Goal: Information Seeking & Learning: Learn about a topic

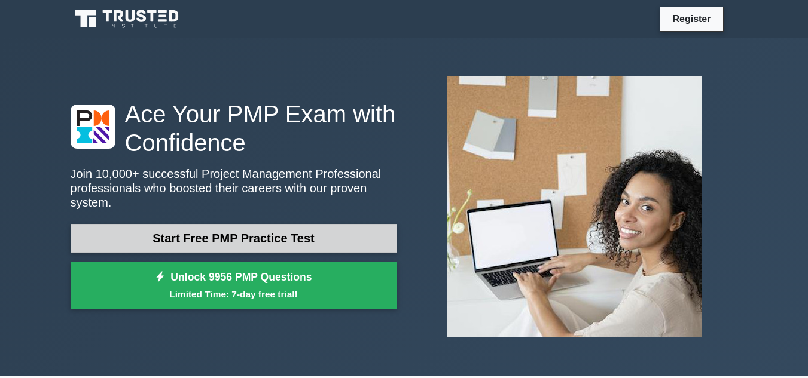
click at [267, 227] on link "Start Free PMP Practice Test" at bounding box center [234, 238] width 326 height 29
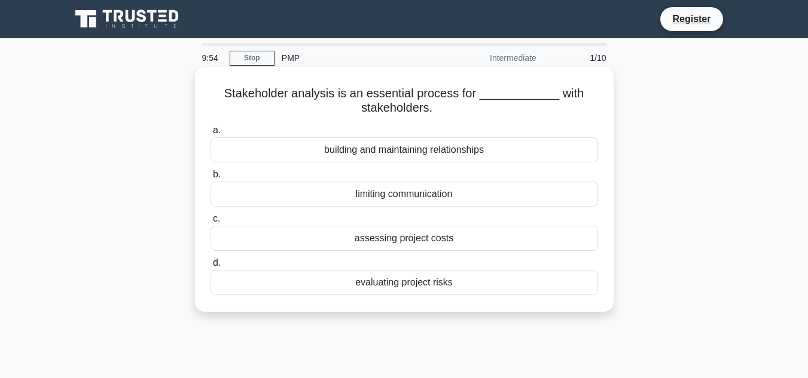
click at [359, 146] on div "building and maintaining relationships" at bounding box center [403, 150] width 387 height 25
click at [210, 135] on input "a. building and maintaining relationships" at bounding box center [210, 131] width 0 height 8
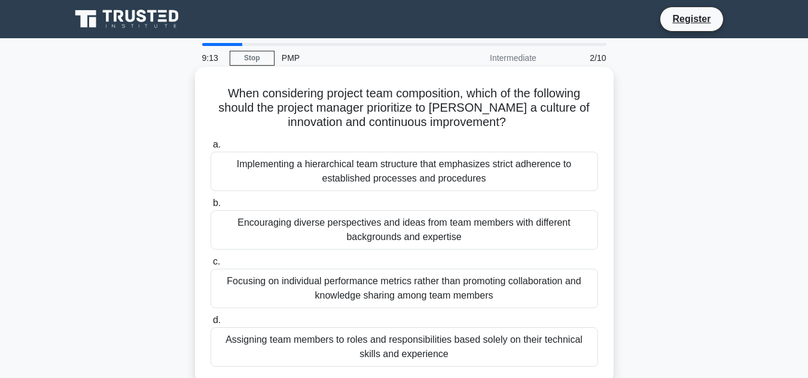
click at [399, 343] on div "Assigning team members to roles and responsibilities based solely on their tech…" at bounding box center [403, 347] width 387 height 39
click at [210, 325] on input "d. Assigning team members to roles and responsibilities based solely on their t…" at bounding box center [210, 321] width 0 height 8
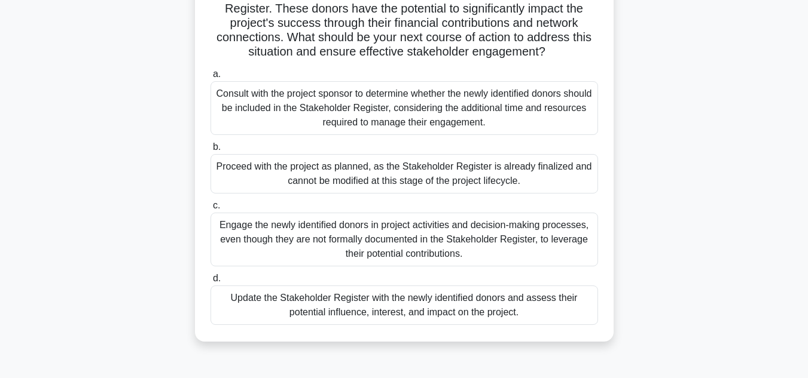
scroll to position [129, 0]
click at [424, 304] on div "Update the Stakeholder Register with the newly identified donors and assess the…" at bounding box center [403, 304] width 387 height 39
click at [210, 282] on input "d. Update the Stakeholder Register with the newly identified donors and assess …" at bounding box center [210, 278] width 0 height 8
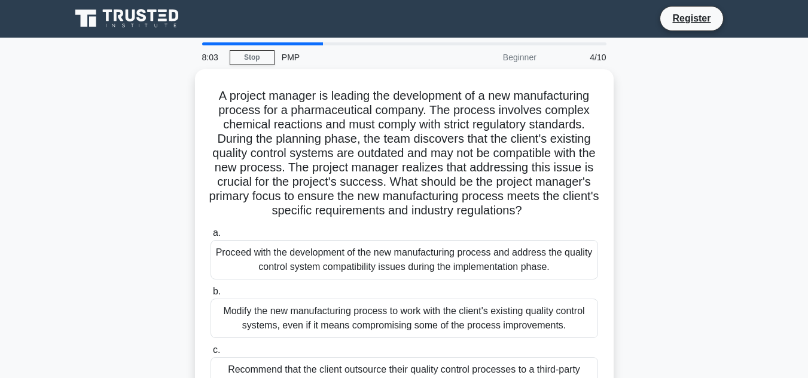
scroll to position [0, 0]
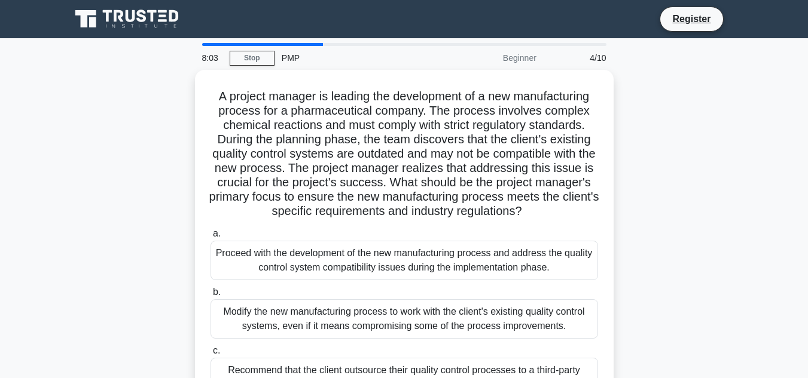
click at [424, 304] on div "Modify the new manufacturing process to work with the client's existing quality…" at bounding box center [403, 319] width 387 height 39
click at [210, 297] on input "b. Modify the new manufacturing process to work with the client's existing qual…" at bounding box center [210, 293] width 0 height 8
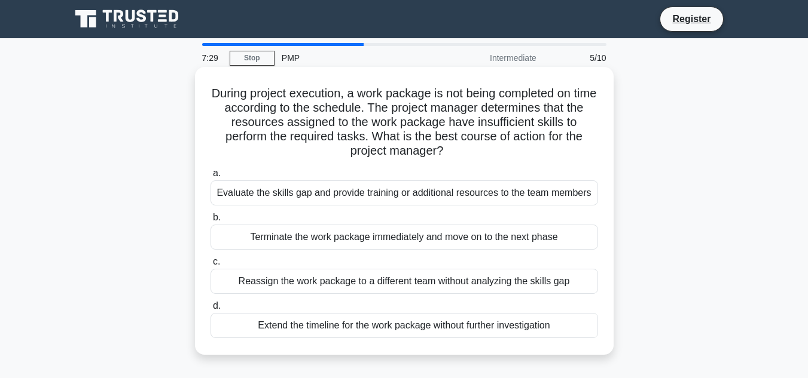
click at [368, 282] on div "Reassign the work package to a different team without analyzing the skills gap" at bounding box center [403, 281] width 387 height 25
click at [210, 266] on input "c. Reassign the work package to a different team without analyzing the skills g…" at bounding box center [210, 262] width 0 height 8
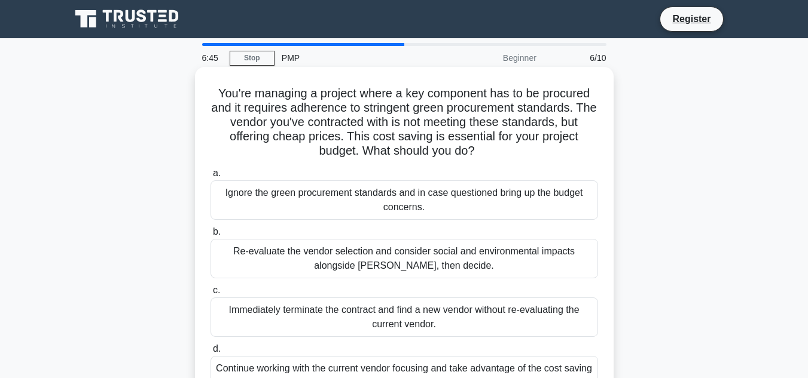
click at [347, 267] on div "Re-evaluate the vendor selection and consider social and environmental impacts …" at bounding box center [403, 258] width 387 height 39
click at [210, 236] on input "b. Re-evaluate the vendor selection and consider social and environmental impac…" at bounding box center [210, 232] width 0 height 8
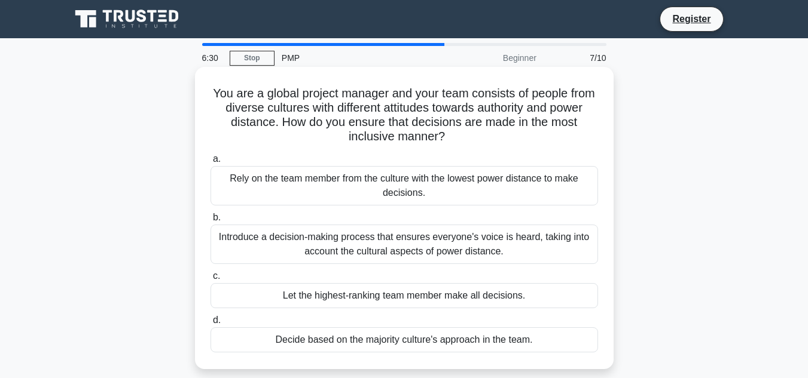
click at [356, 309] on div "Let the highest-ranking team member make all decisions." at bounding box center [403, 295] width 387 height 25
click at [210, 280] on input "c. Let the highest-ranking team member make all decisions." at bounding box center [210, 277] width 0 height 8
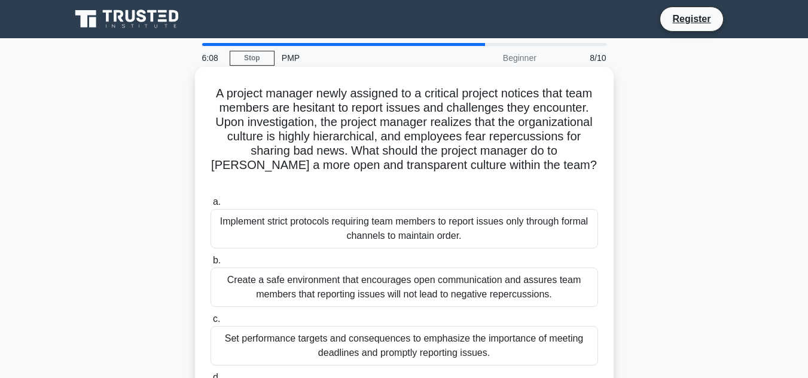
click at [297, 268] on div "Create a safe environment that encourages open communication and assures team m…" at bounding box center [403, 287] width 387 height 39
click at [210, 265] on input "b. Create a safe environment that encourages open communication and assures tea…" at bounding box center [210, 261] width 0 height 8
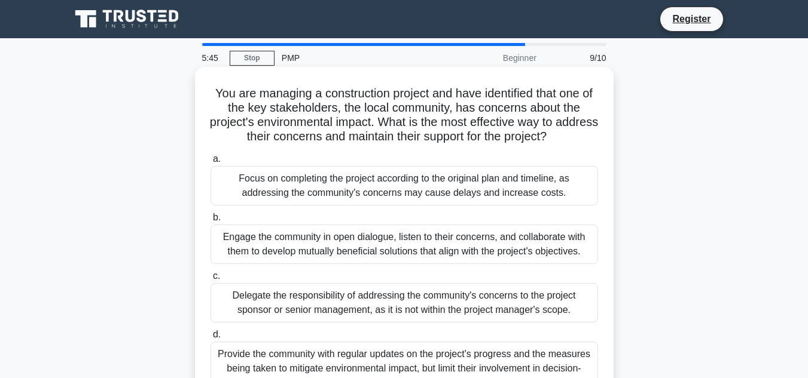
click at [392, 239] on div "Engage the community in open dialogue, listen to their concerns, and collaborat…" at bounding box center [403, 244] width 387 height 39
click at [210, 222] on input "b. Engage the community in open dialogue, listen to their concerns, and collabo…" at bounding box center [210, 218] width 0 height 8
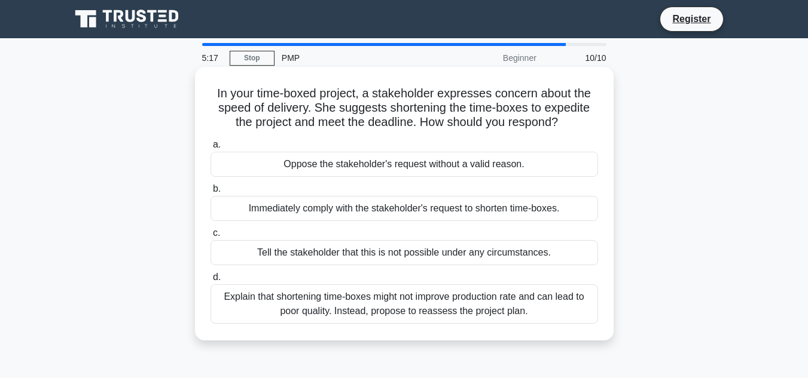
click at [404, 210] on div "Immediately comply with the stakeholder's request to shorten time-boxes." at bounding box center [403, 208] width 387 height 25
click at [210, 193] on input "b. Immediately comply with the stakeholder's request to shorten time-boxes." at bounding box center [210, 189] width 0 height 8
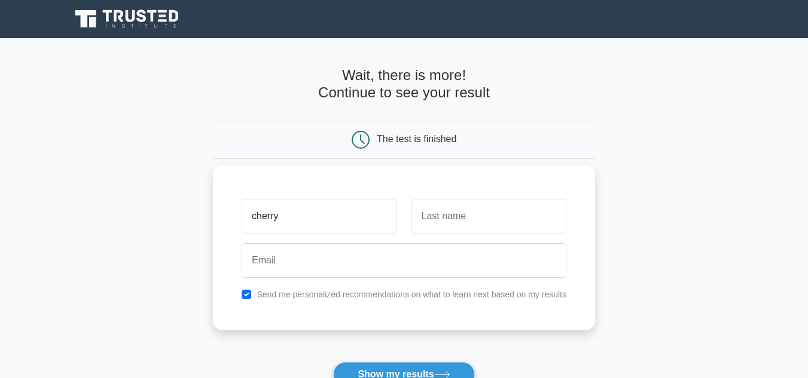
type input "cherry"
click at [465, 221] on input "text" at bounding box center [488, 216] width 155 height 35
type input "balbuena"
click at [313, 228] on input "cherry" at bounding box center [319, 216] width 155 height 35
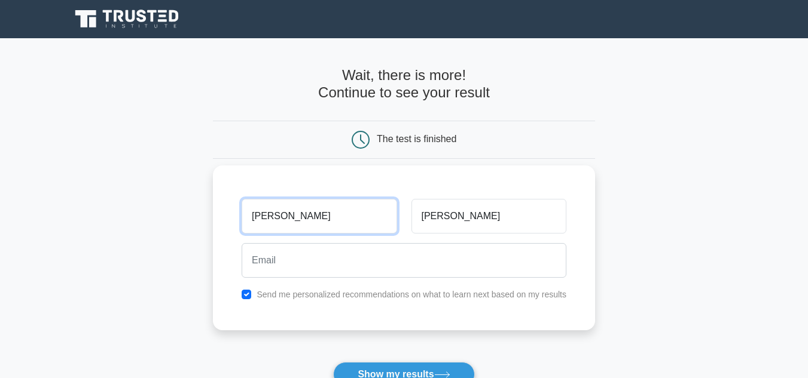
type input "cherry rose"
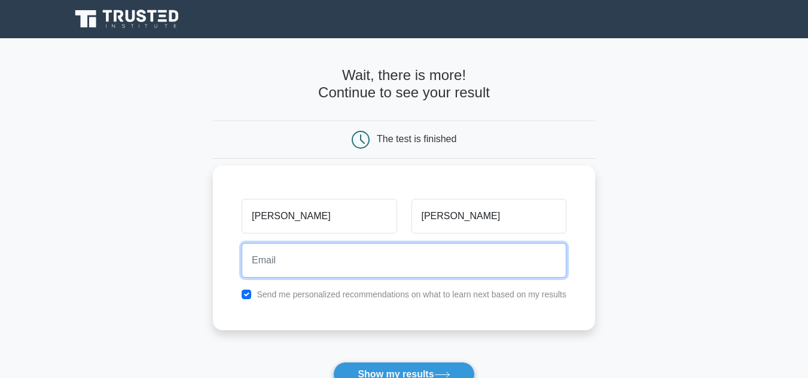
click at [306, 263] on input "email" at bounding box center [404, 260] width 325 height 35
type input "balbuenacherryroseocdol@gmail.com"
click at [333, 362] on button "Show my results" at bounding box center [403, 374] width 141 height 25
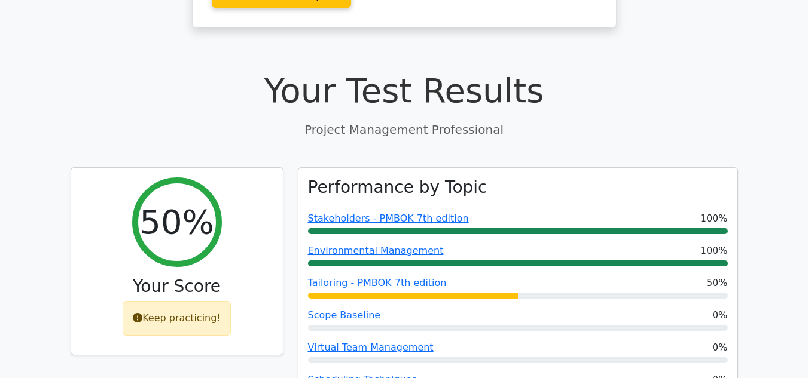
scroll to position [376, 0]
